Goal: Transaction & Acquisition: Book appointment/travel/reservation

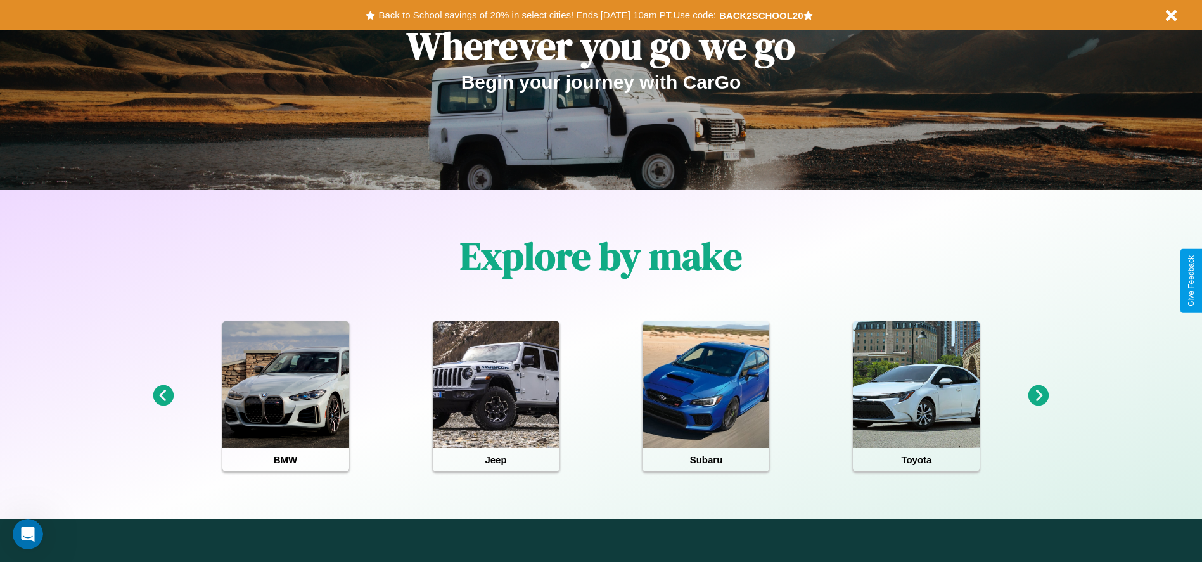
scroll to position [565, 0]
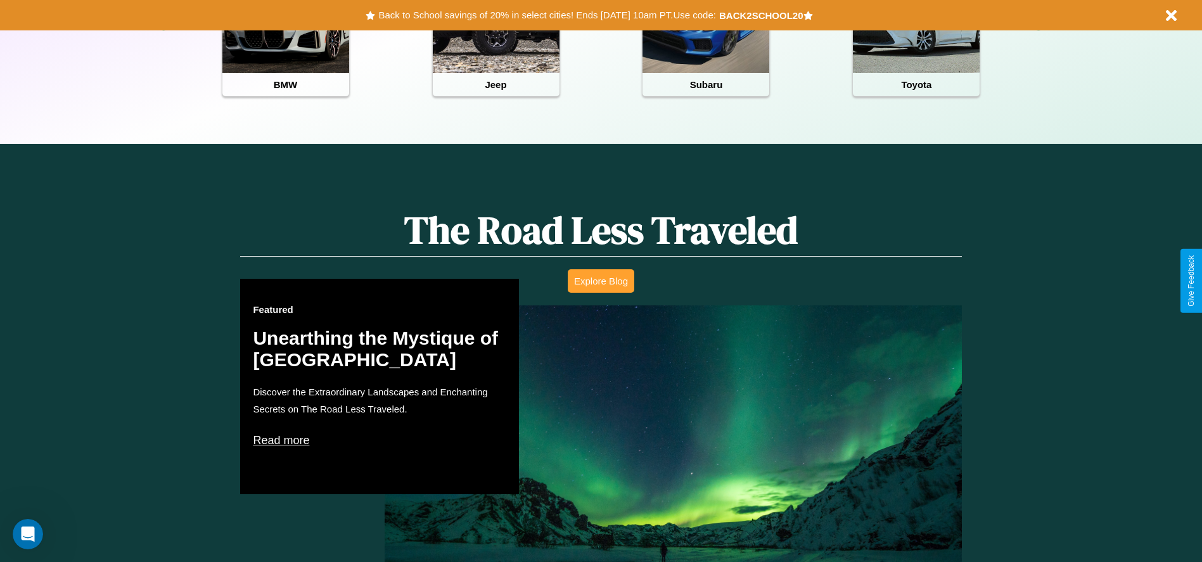
click at [601, 281] on button "Explore Blog" at bounding box center [601, 280] width 67 height 23
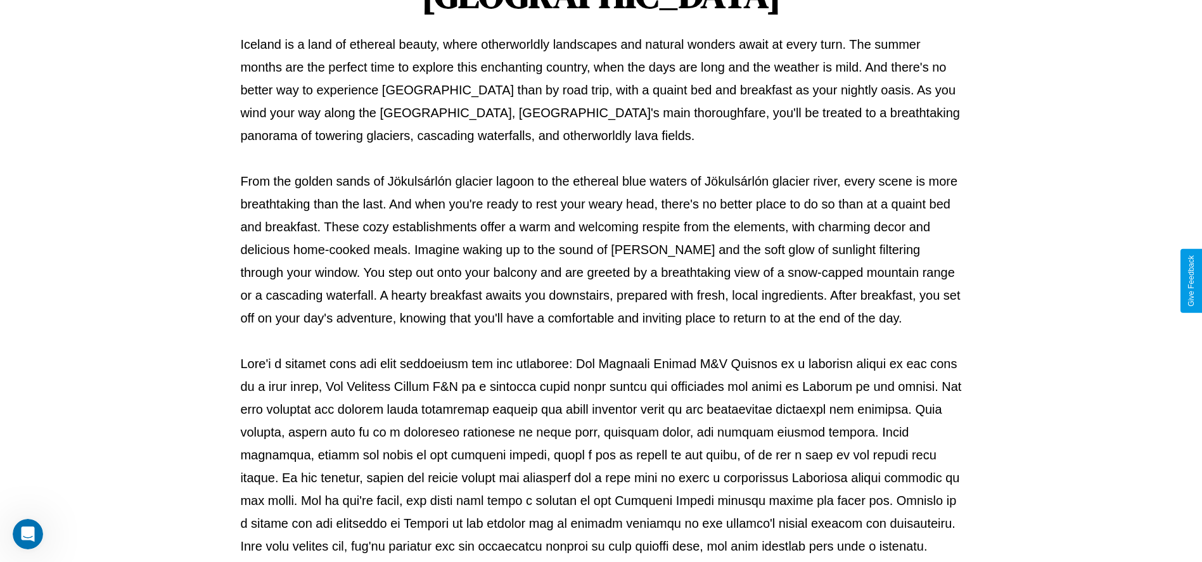
scroll to position [420, 0]
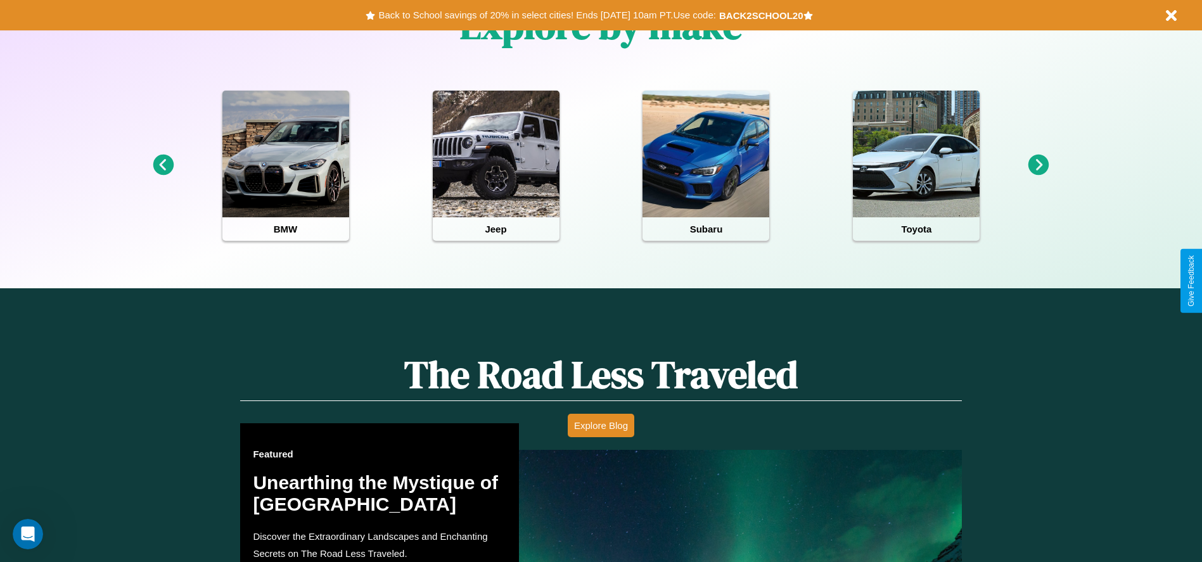
scroll to position [595, 0]
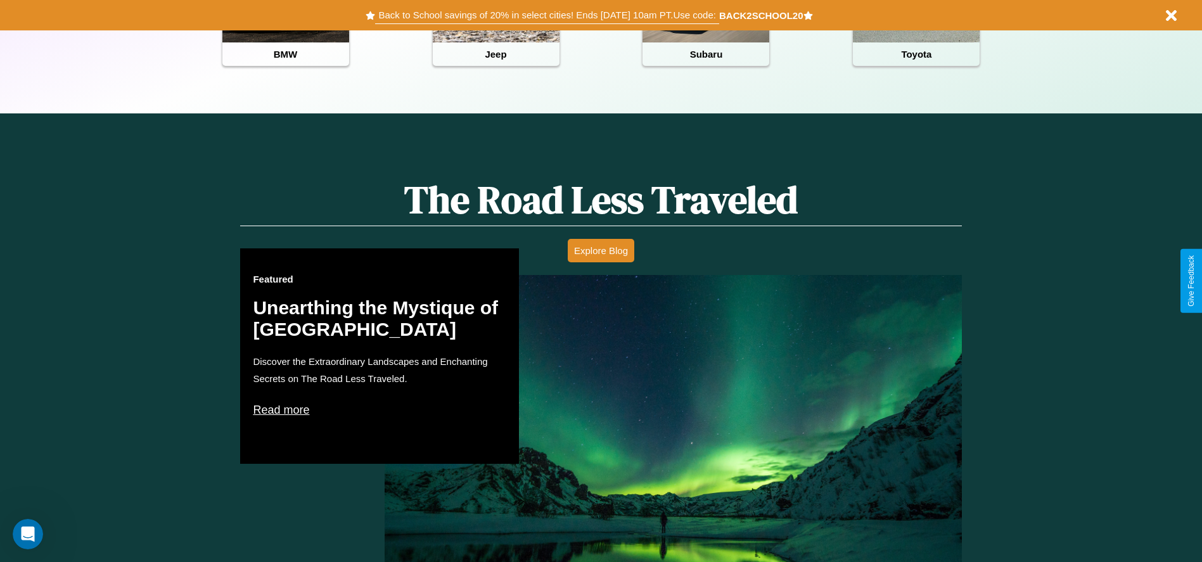
click at [547, 15] on button "Back to School savings of 20% in select cities! Ends [DATE] 10am PT. Use code:" at bounding box center [546, 15] width 343 height 18
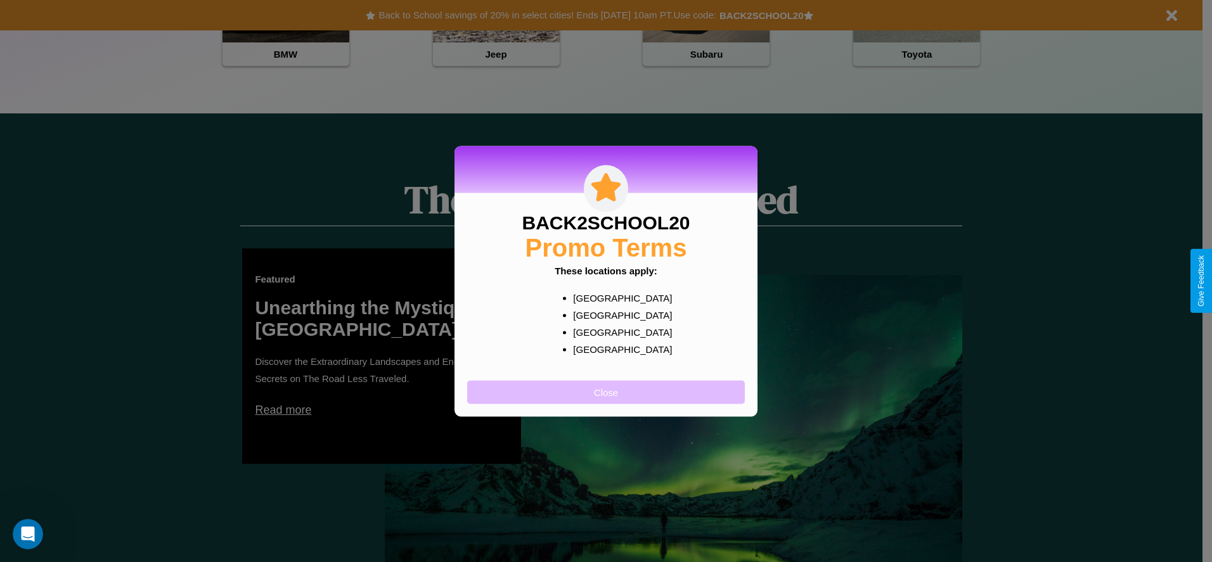
click at [606, 392] on button "Close" at bounding box center [606, 391] width 278 height 23
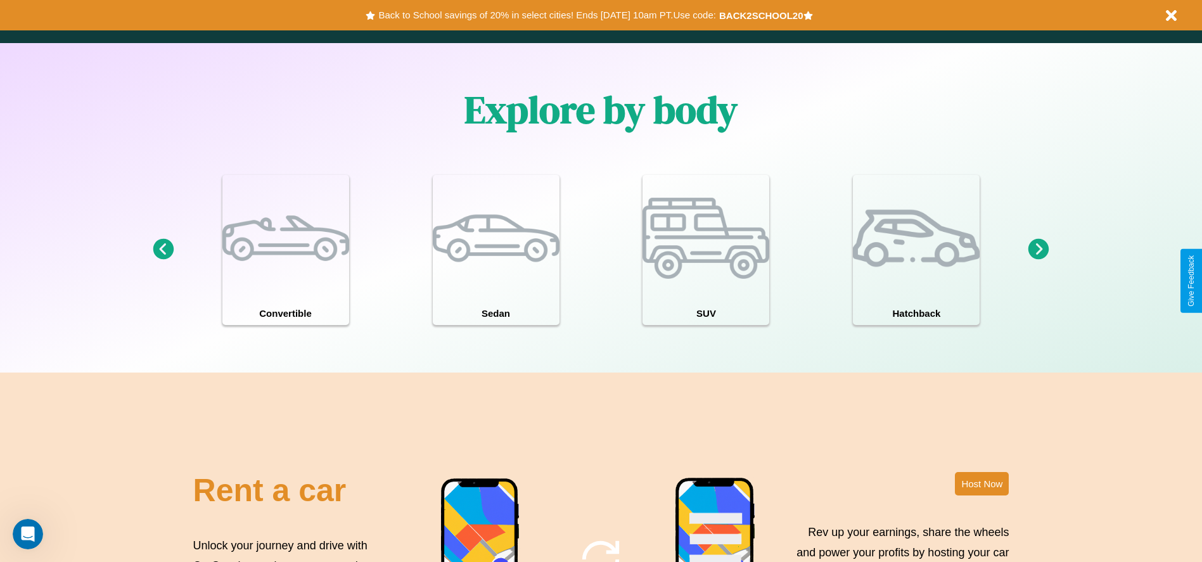
scroll to position [1533, 0]
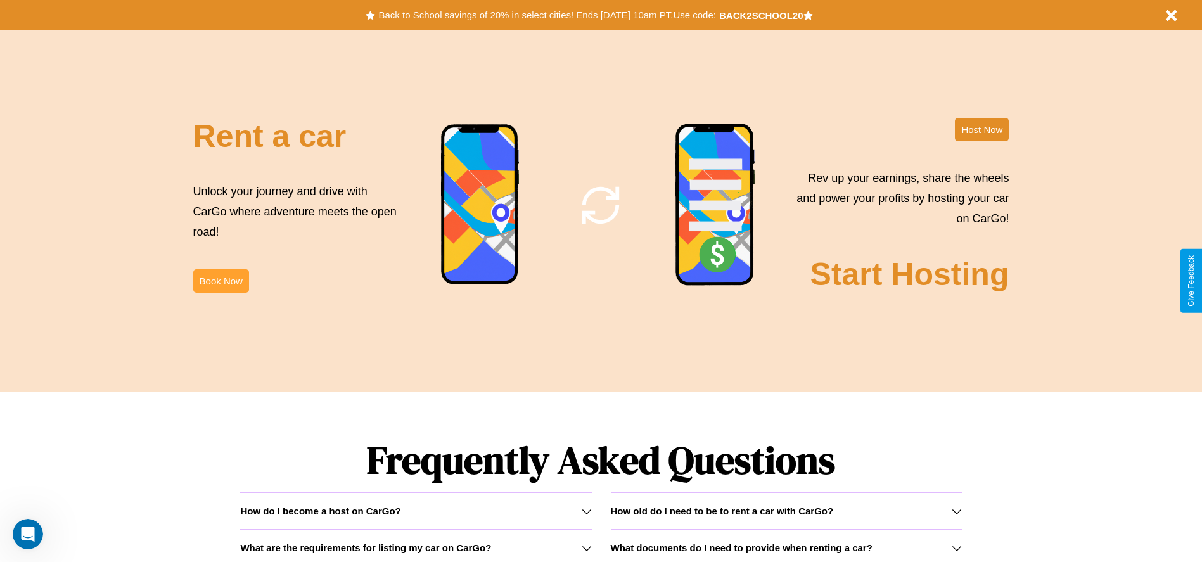
click at [221, 281] on button "Book Now" at bounding box center [221, 280] width 56 height 23
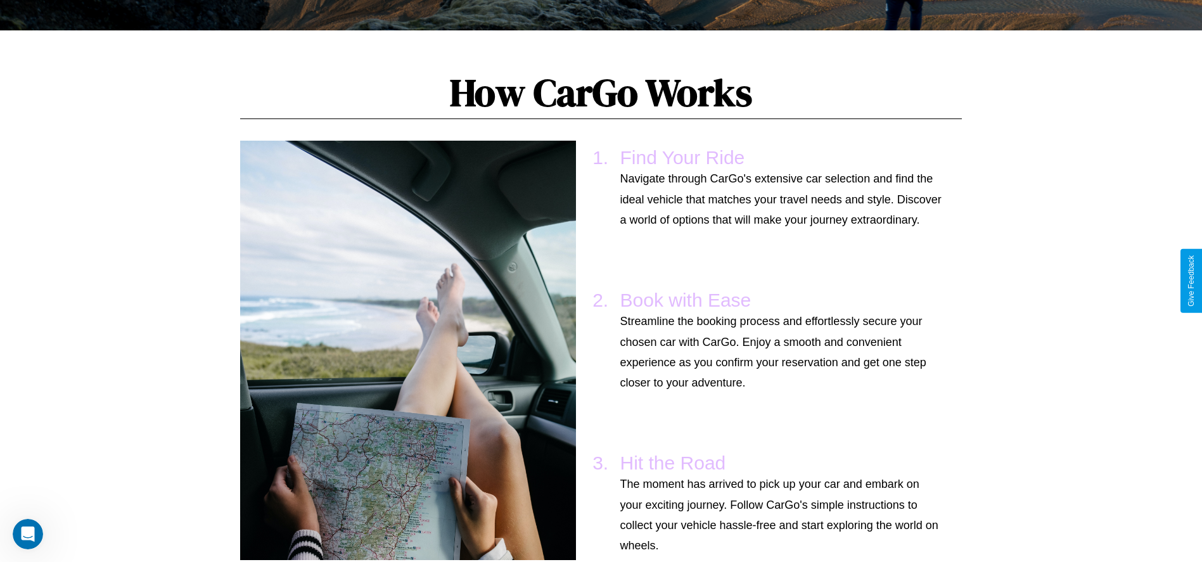
scroll to position [46, 0]
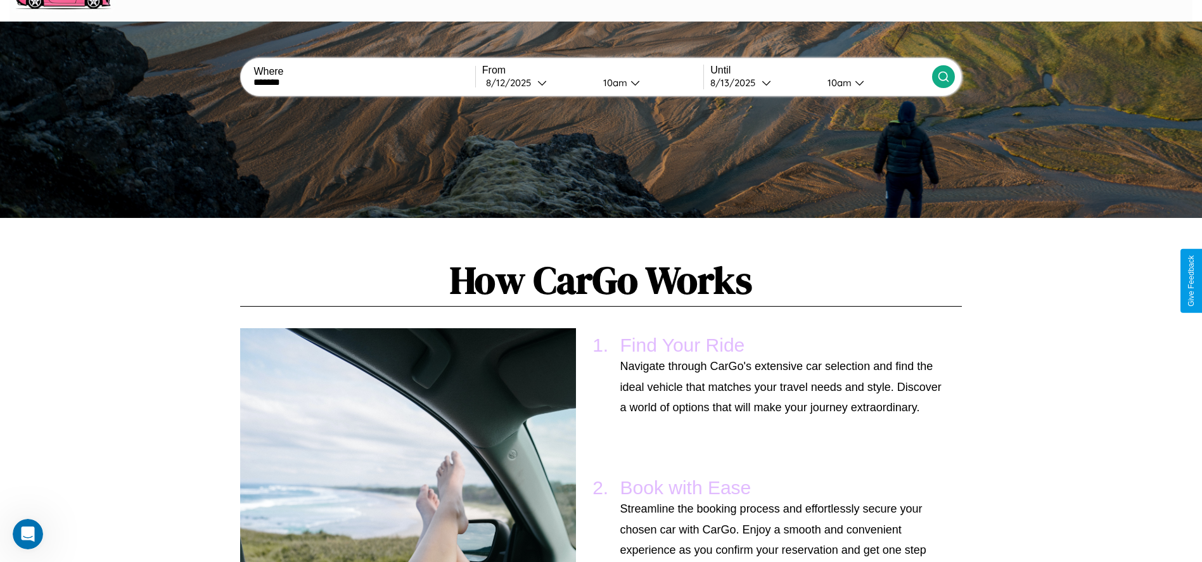
type input "*******"
click at [943, 77] on icon at bounding box center [943, 76] width 13 height 13
